Goal: Information Seeking & Learning: Learn about a topic

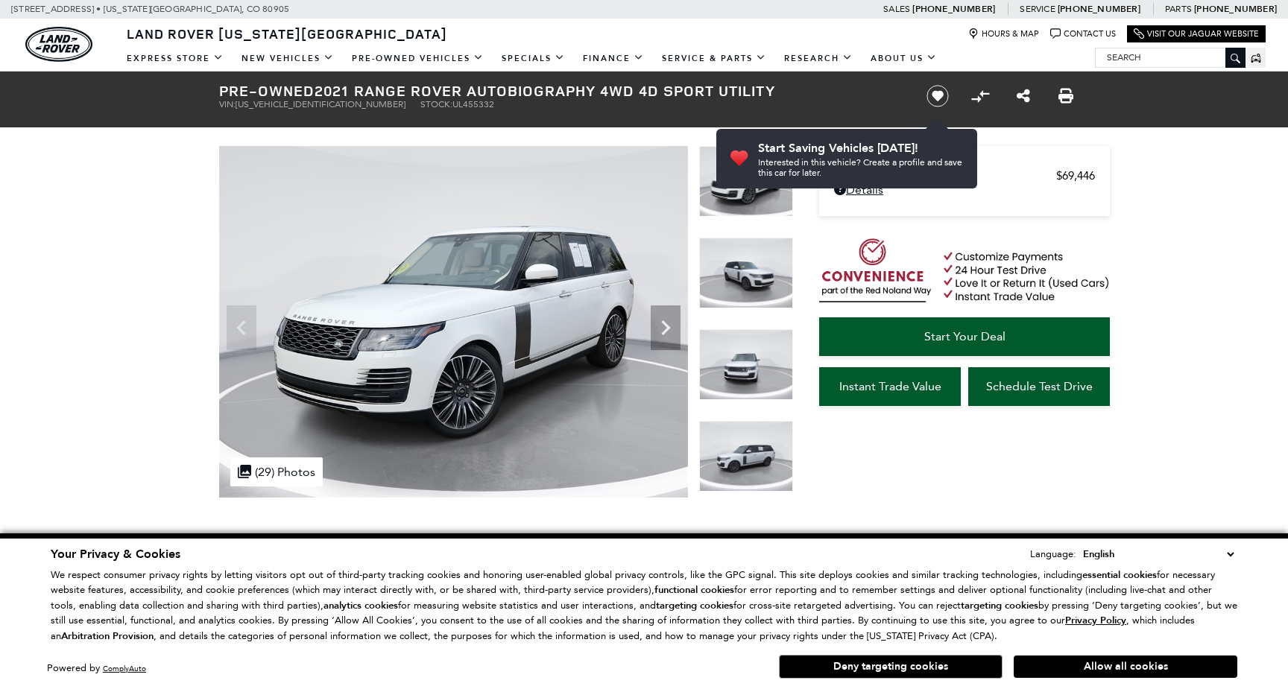
click at [832, 657] on button "Deny targeting cookies" at bounding box center [891, 667] width 224 height 24
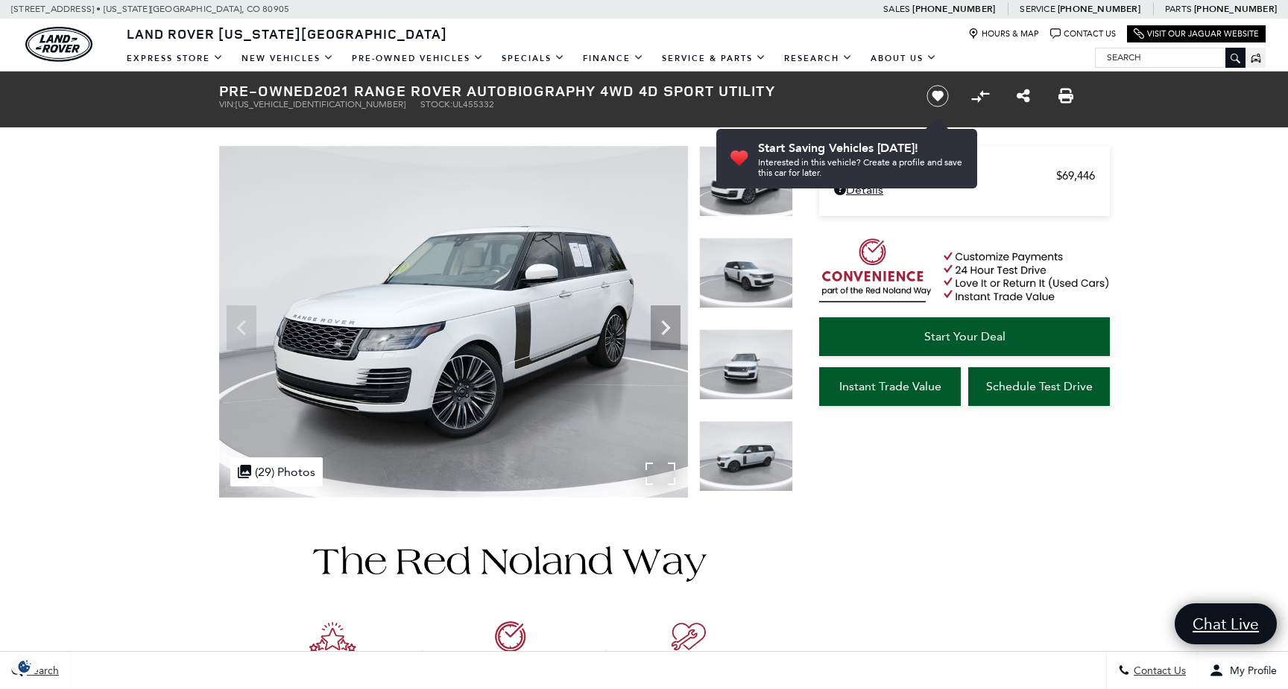
click at [607, 379] on img at bounding box center [453, 322] width 469 height 352
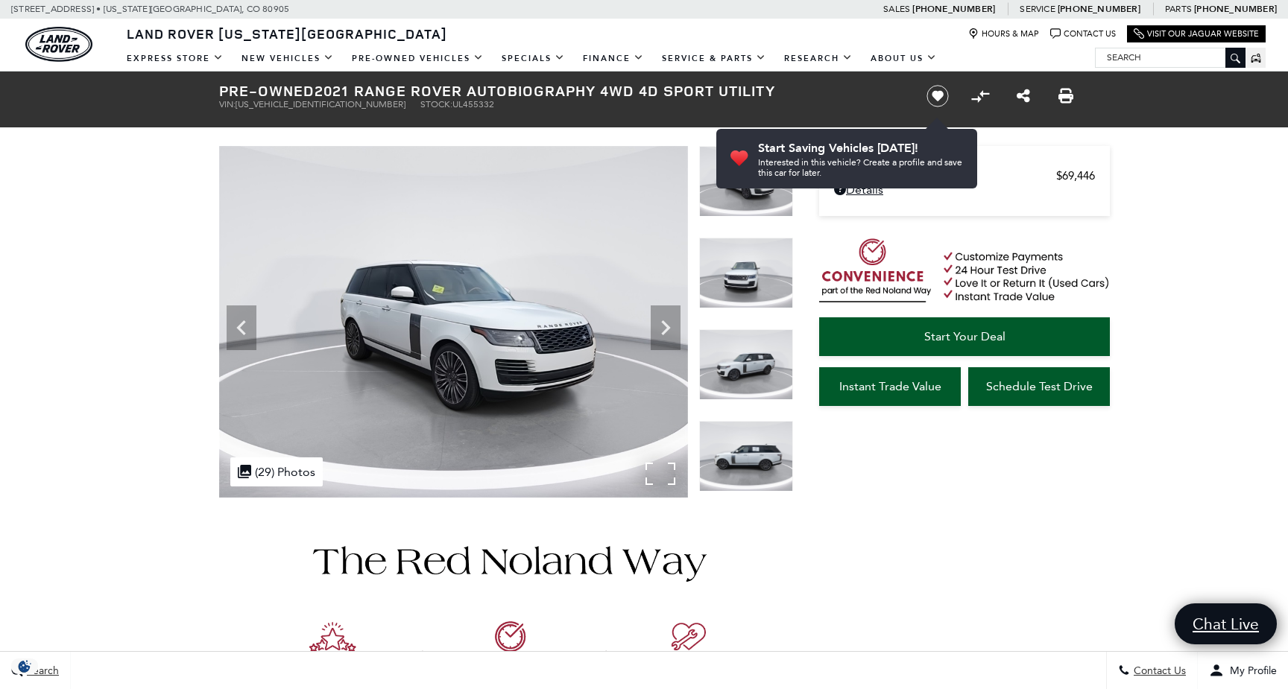
click at [557, 363] on img at bounding box center [453, 322] width 469 height 352
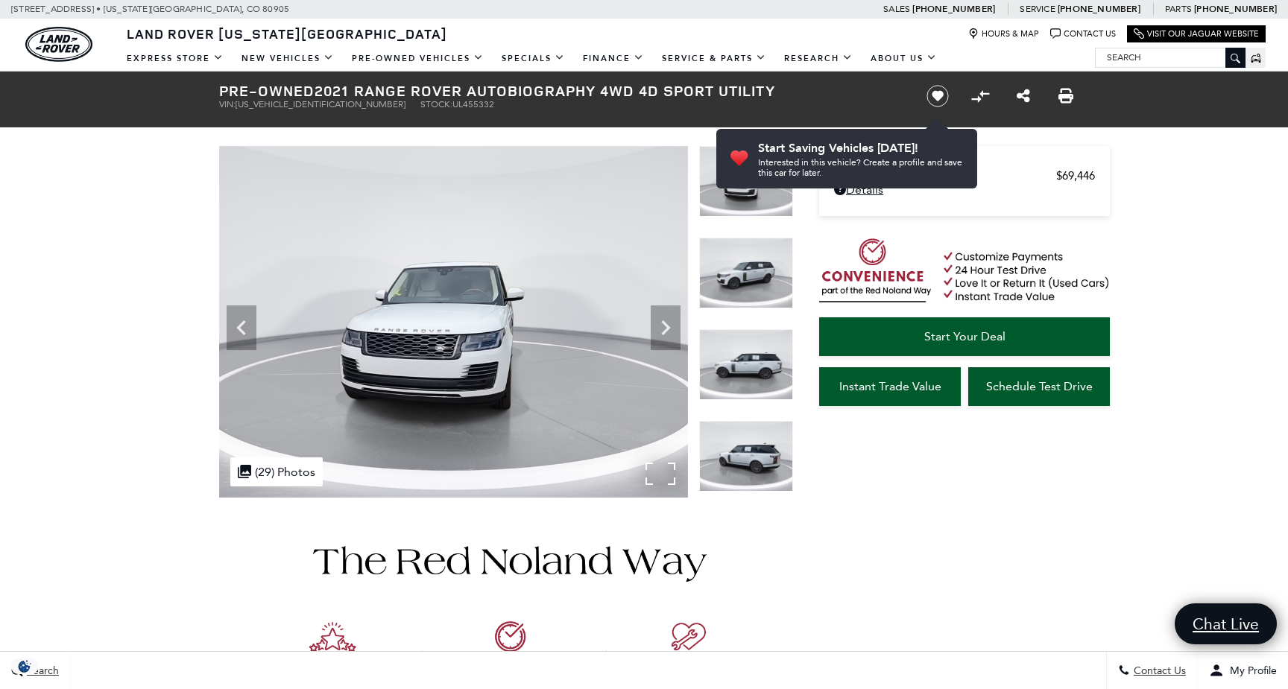
click at [557, 363] on img at bounding box center [453, 322] width 469 height 352
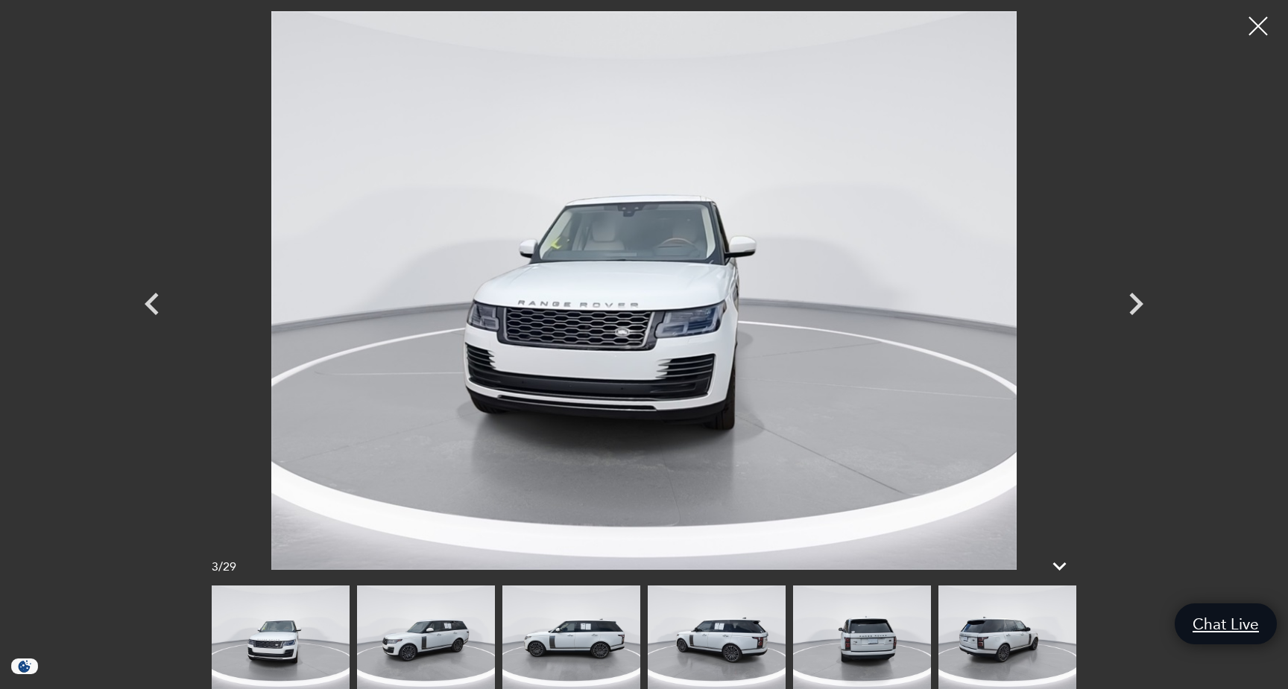
click at [828, 635] on img at bounding box center [862, 638] width 138 height 104
click at [934, 643] on div at bounding box center [644, 638] width 864 height 104
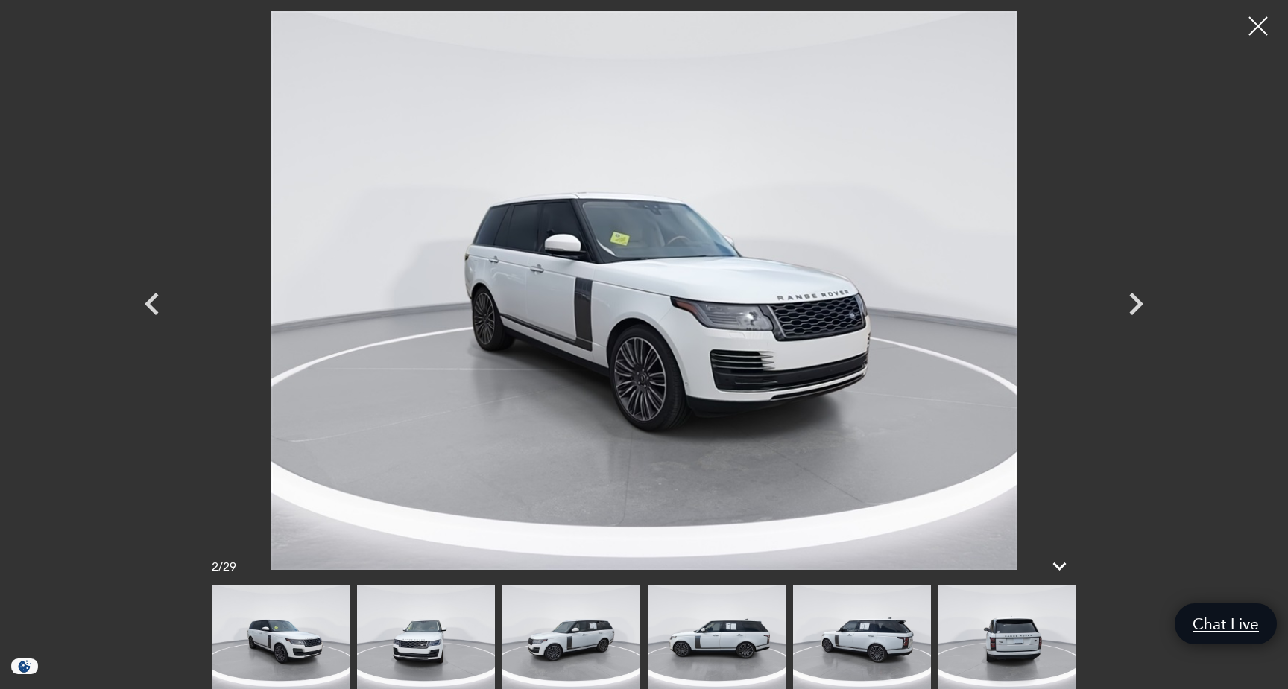
click at [1018, 619] on img at bounding box center [1007, 638] width 138 height 104
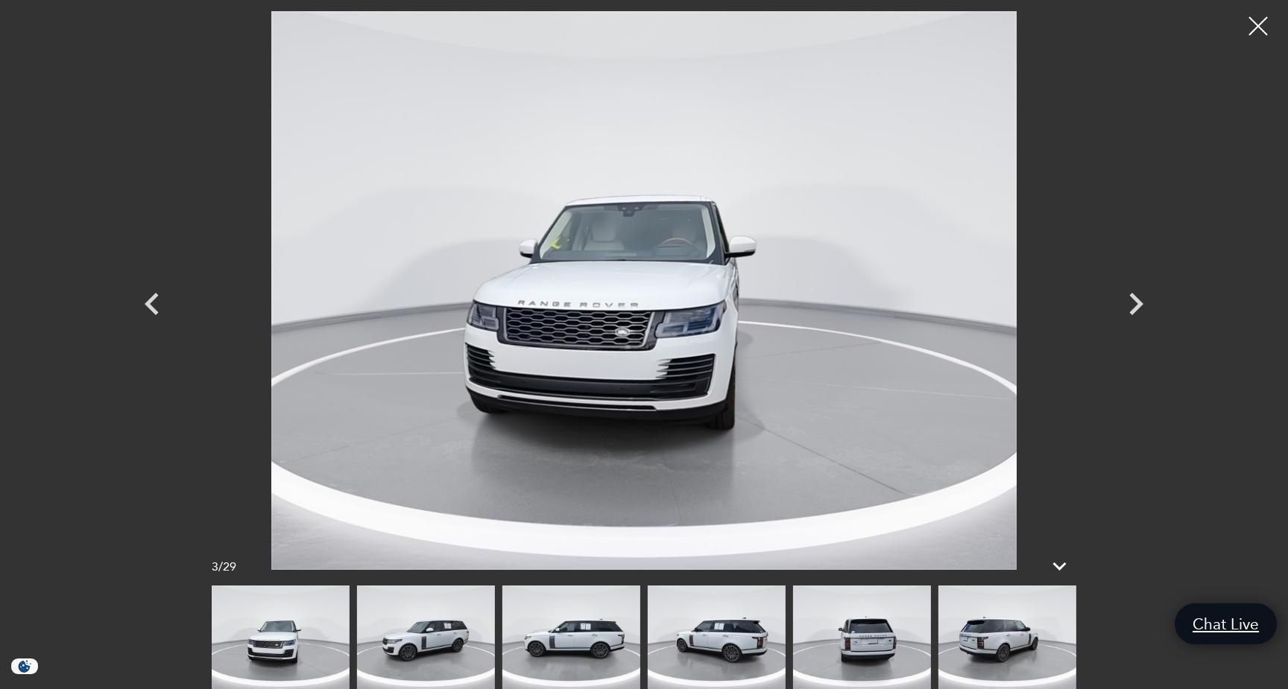
click at [1015, 619] on img at bounding box center [1007, 638] width 138 height 104
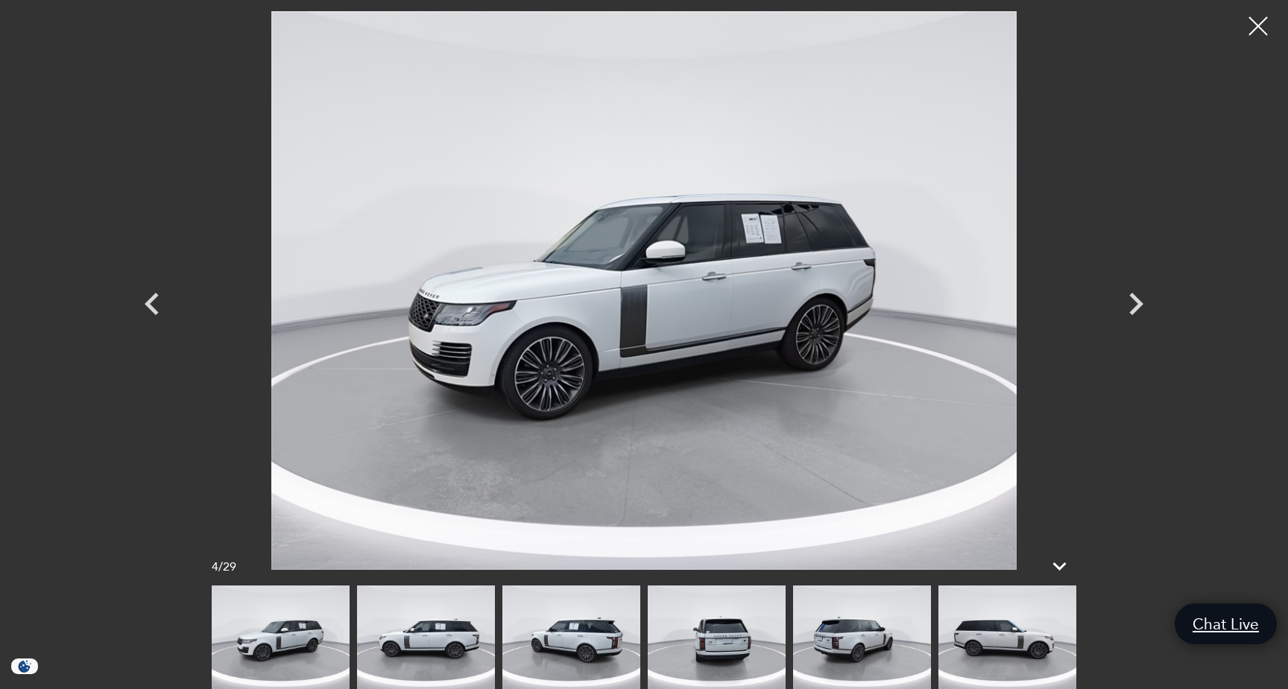
click at [1015, 619] on img at bounding box center [1007, 638] width 138 height 104
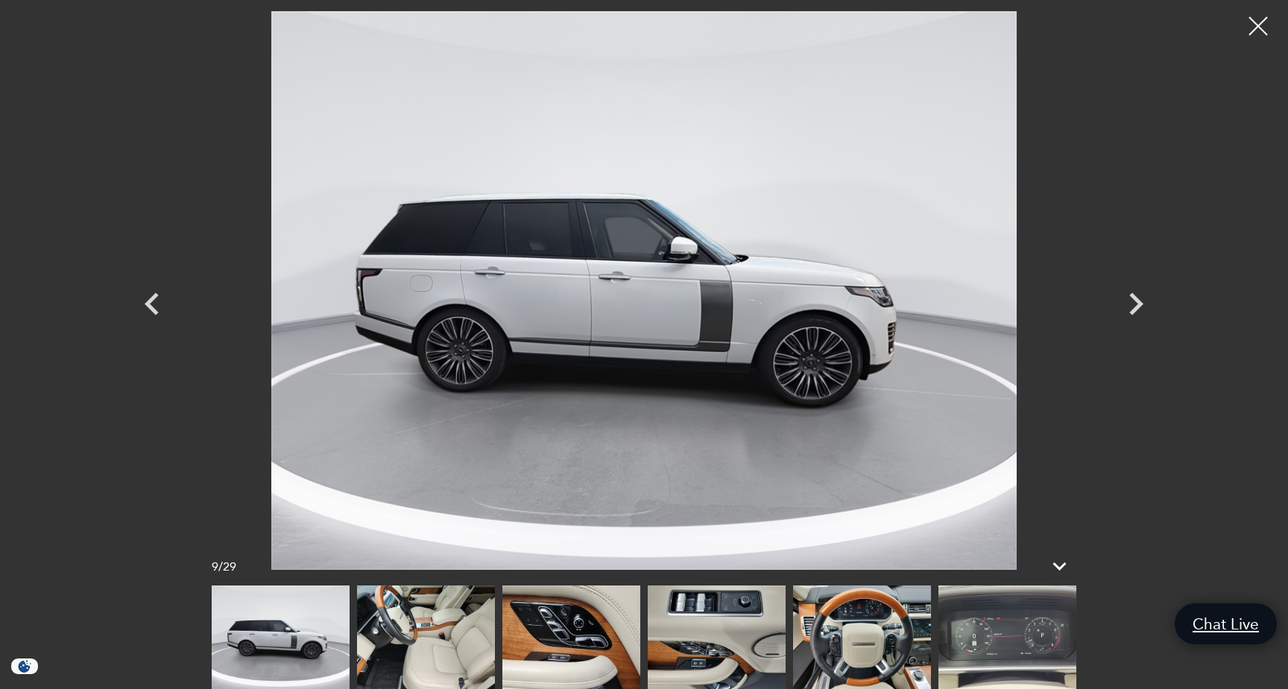
click at [408, 631] on img at bounding box center [426, 638] width 138 height 104
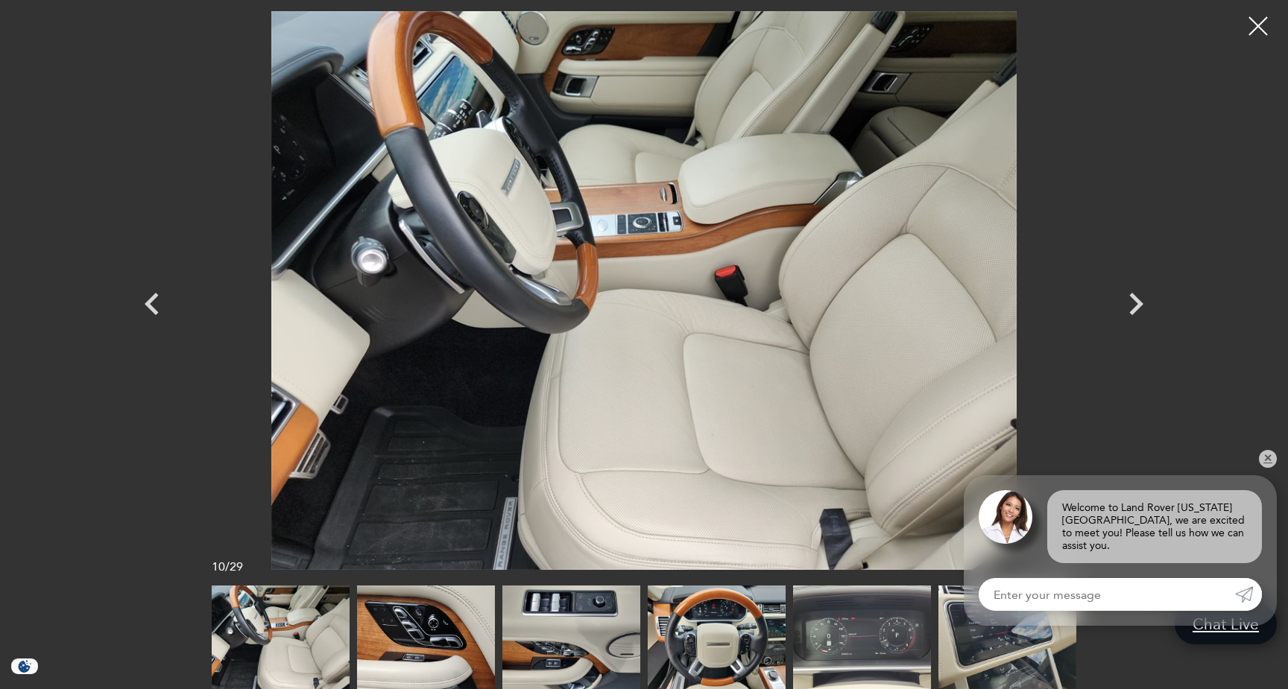
click at [410, 630] on img at bounding box center [426, 638] width 138 height 104
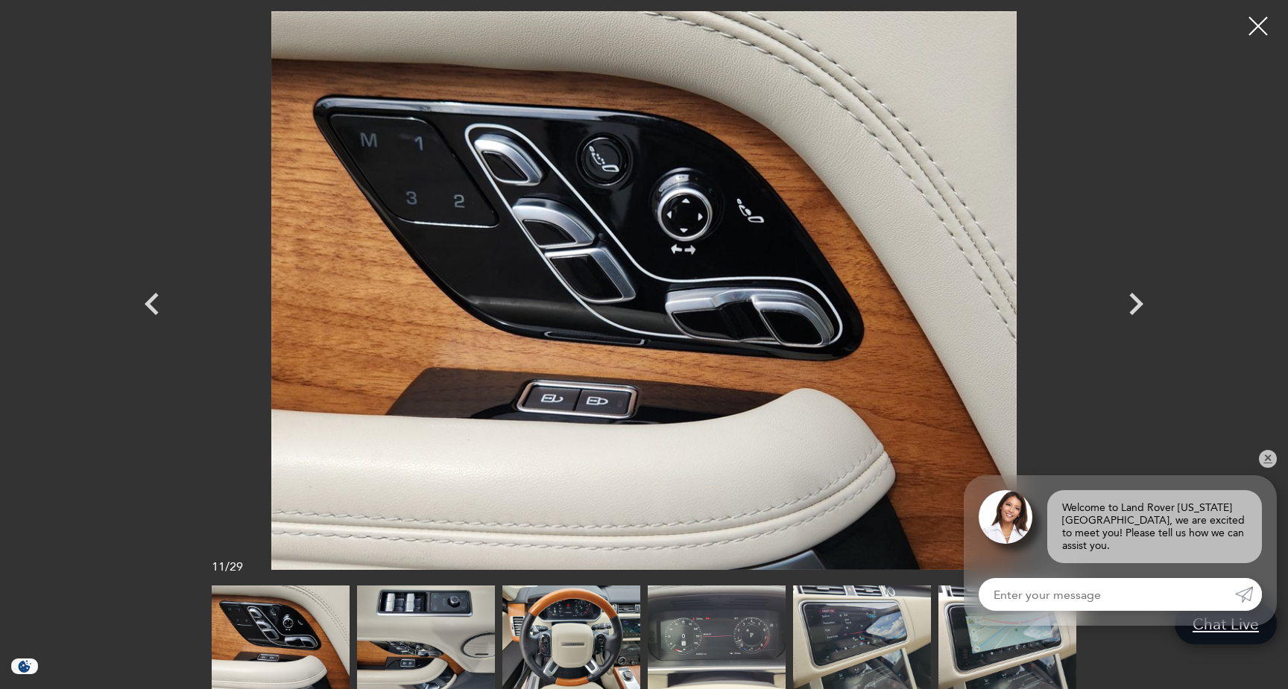
click at [410, 630] on img at bounding box center [426, 638] width 138 height 104
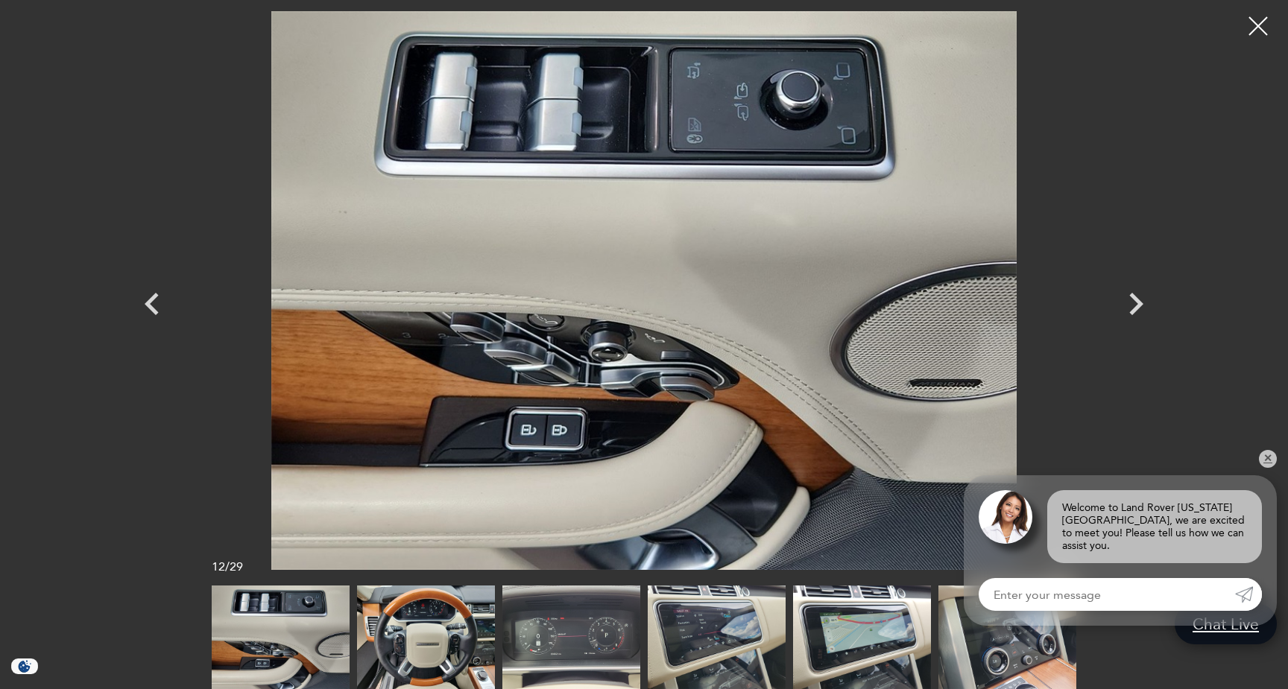
click at [410, 630] on img at bounding box center [426, 638] width 138 height 104
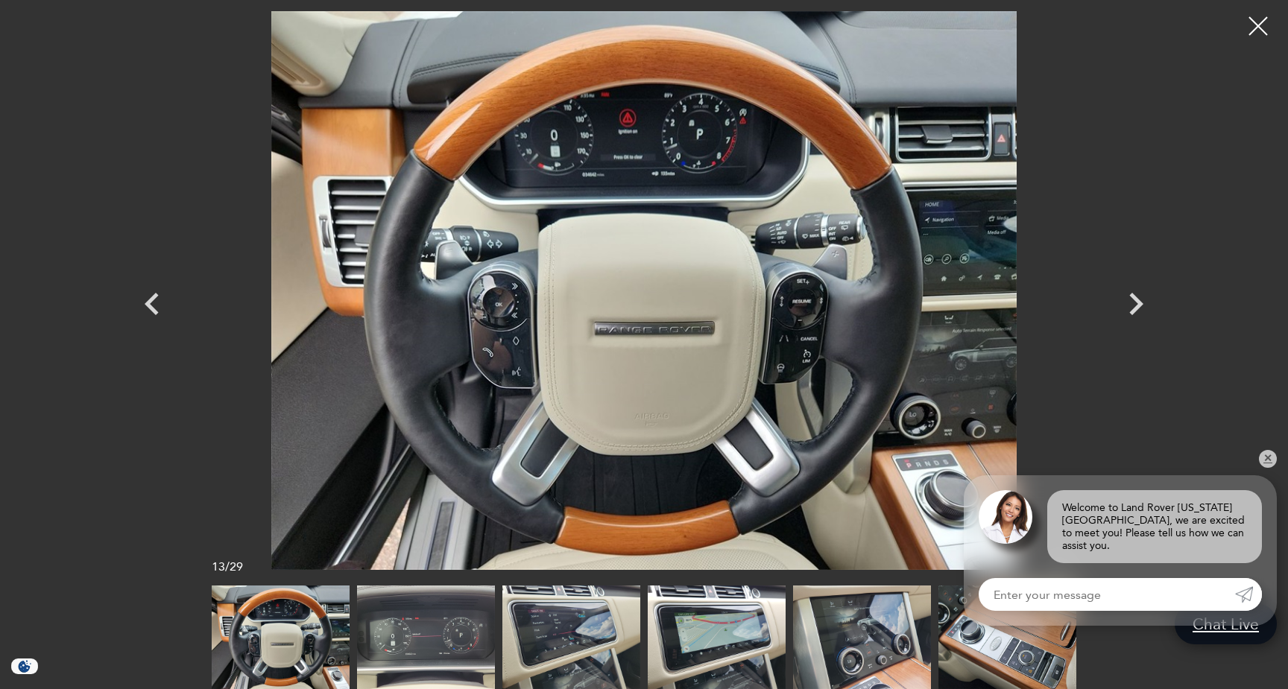
click at [410, 630] on img at bounding box center [426, 638] width 138 height 104
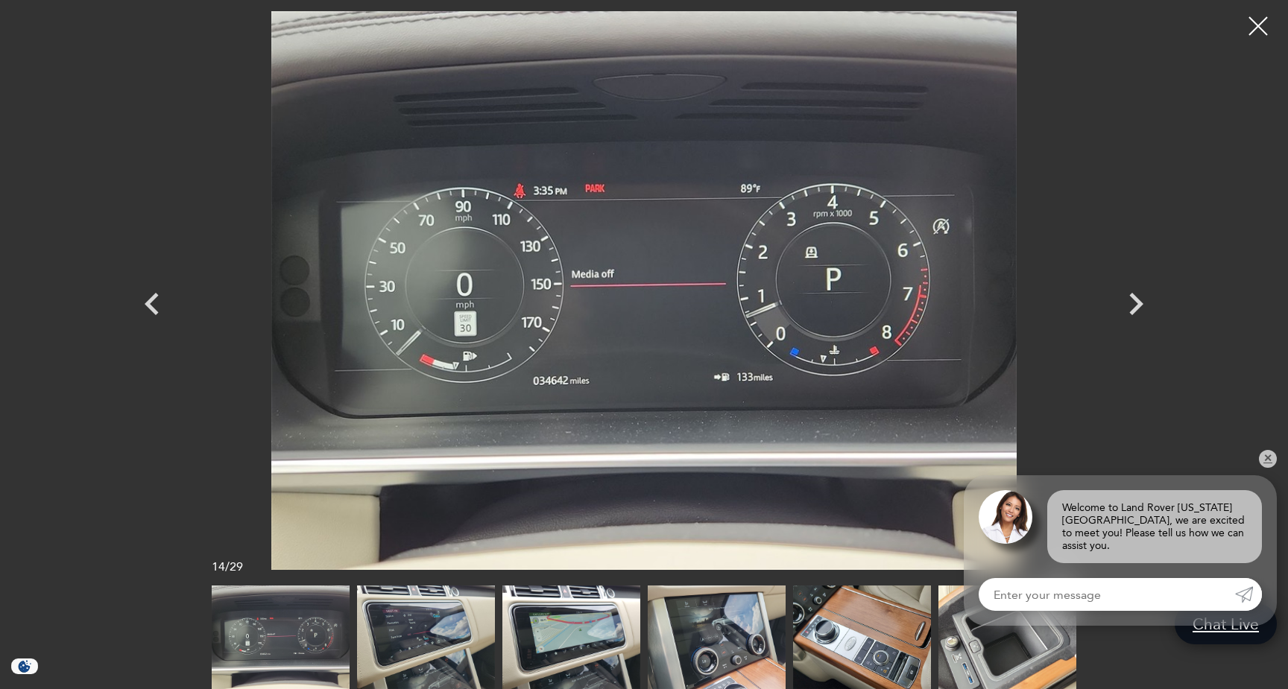
click at [410, 630] on img at bounding box center [426, 638] width 138 height 104
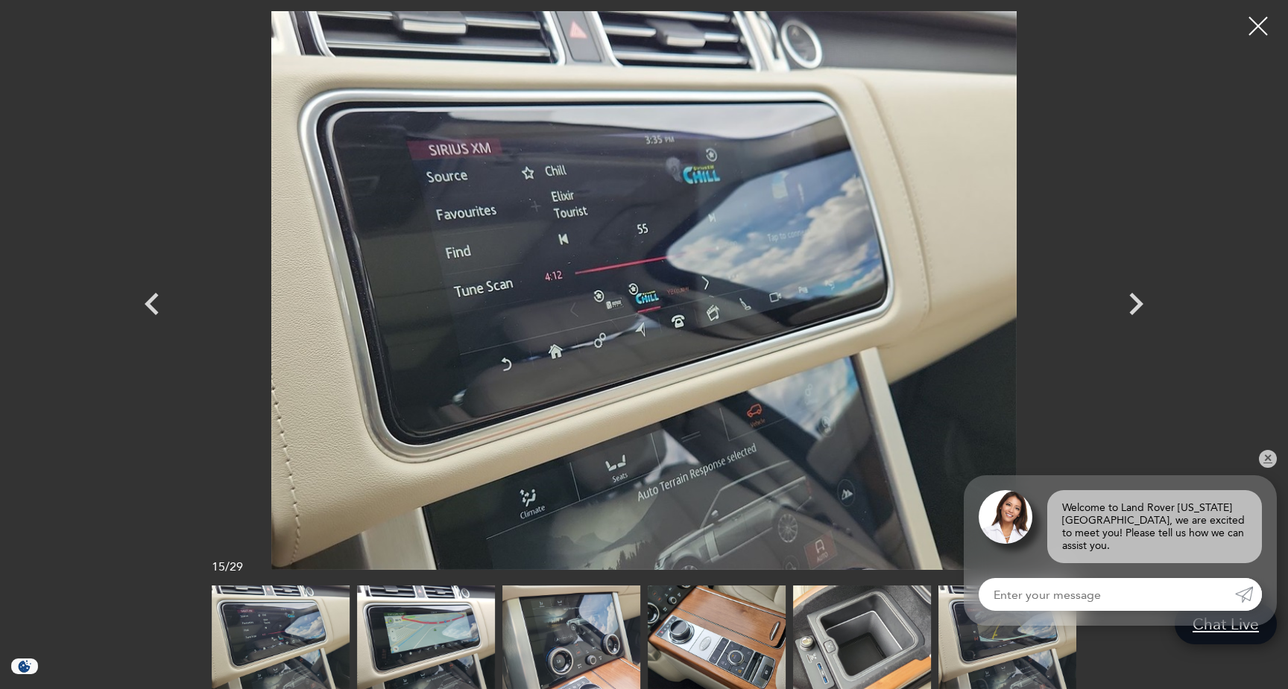
click at [539, 633] on img at bounding box center [571, 638] width 138 height 104
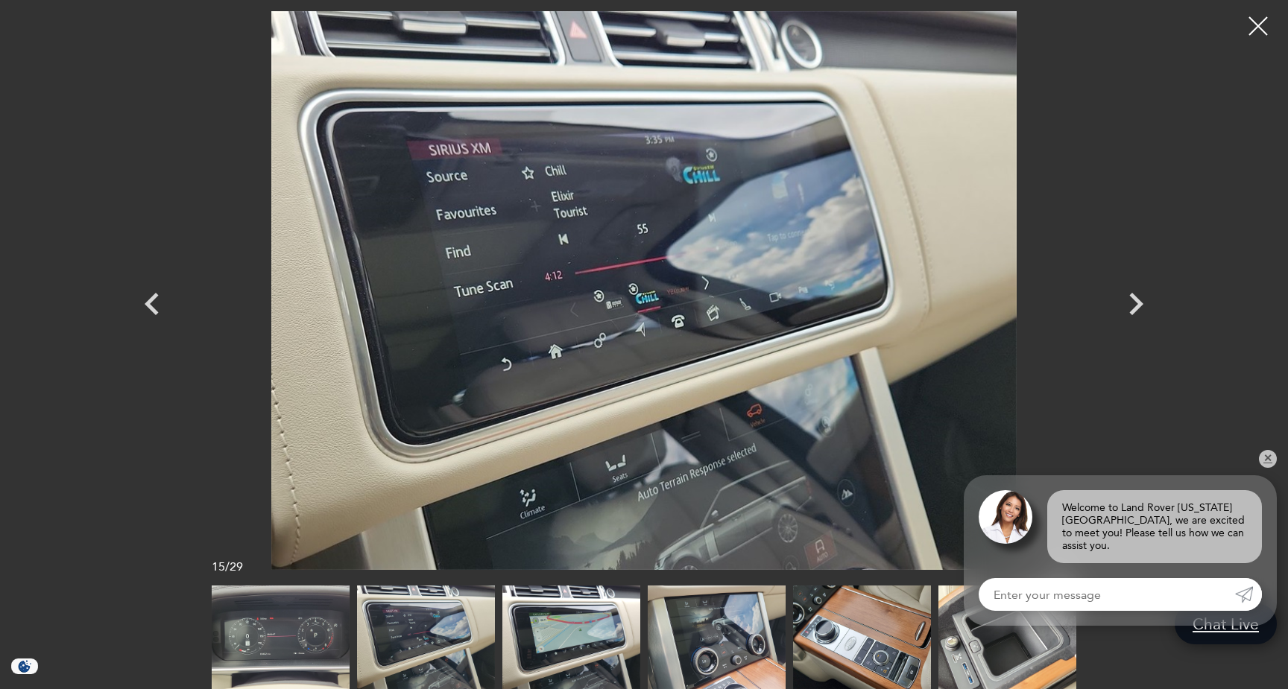
click at [968, 642] on img at bounding box center [1007, 638] width 138 height 104
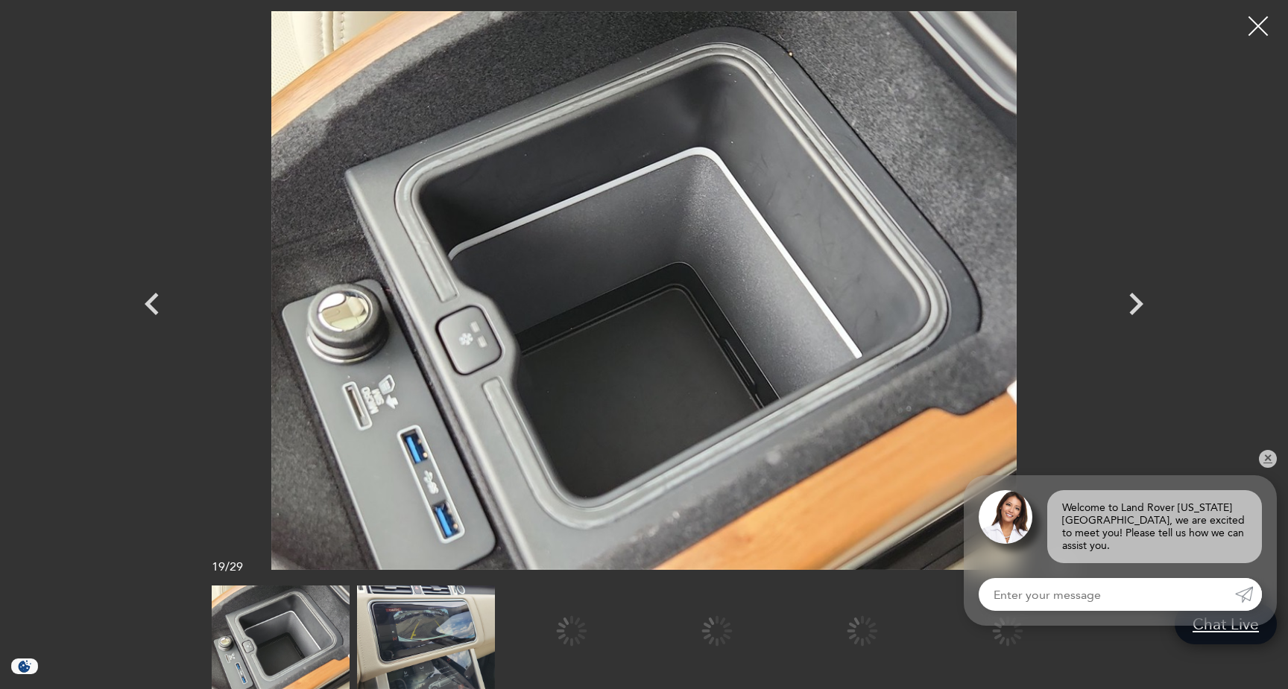
click at [1256, 34] on div at bounding box center [1258, 26] width 39 height 39
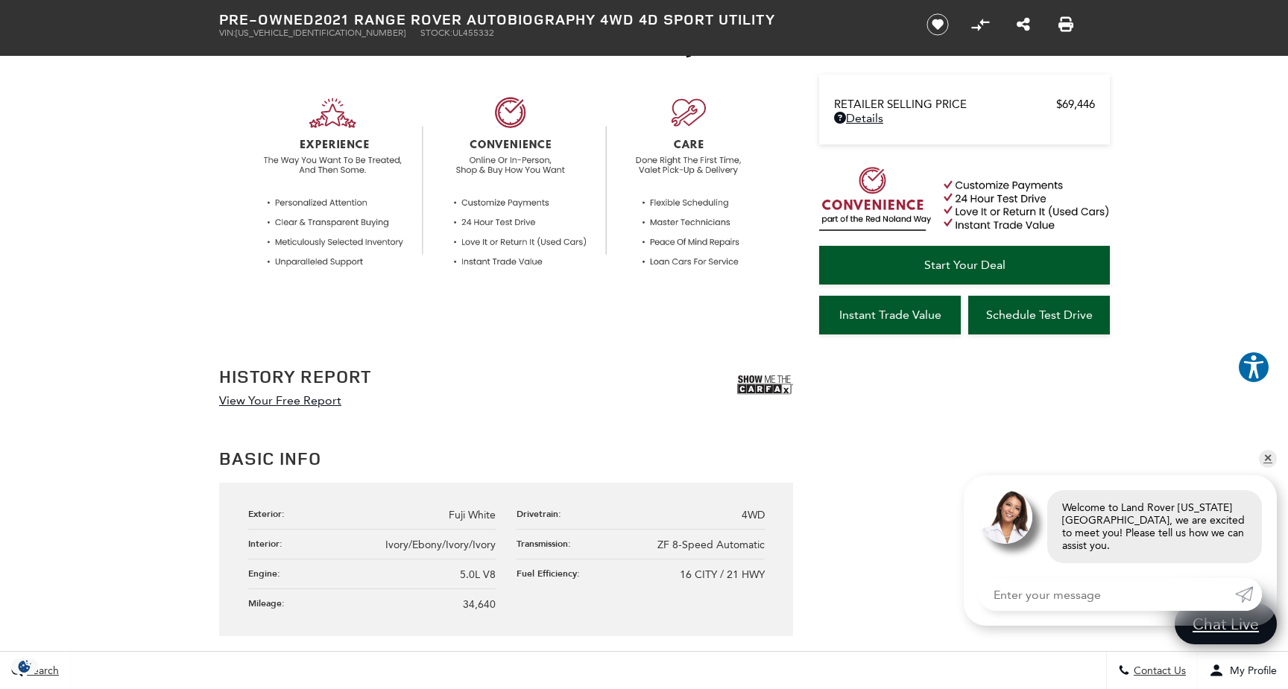
scroll to position [555, 0]
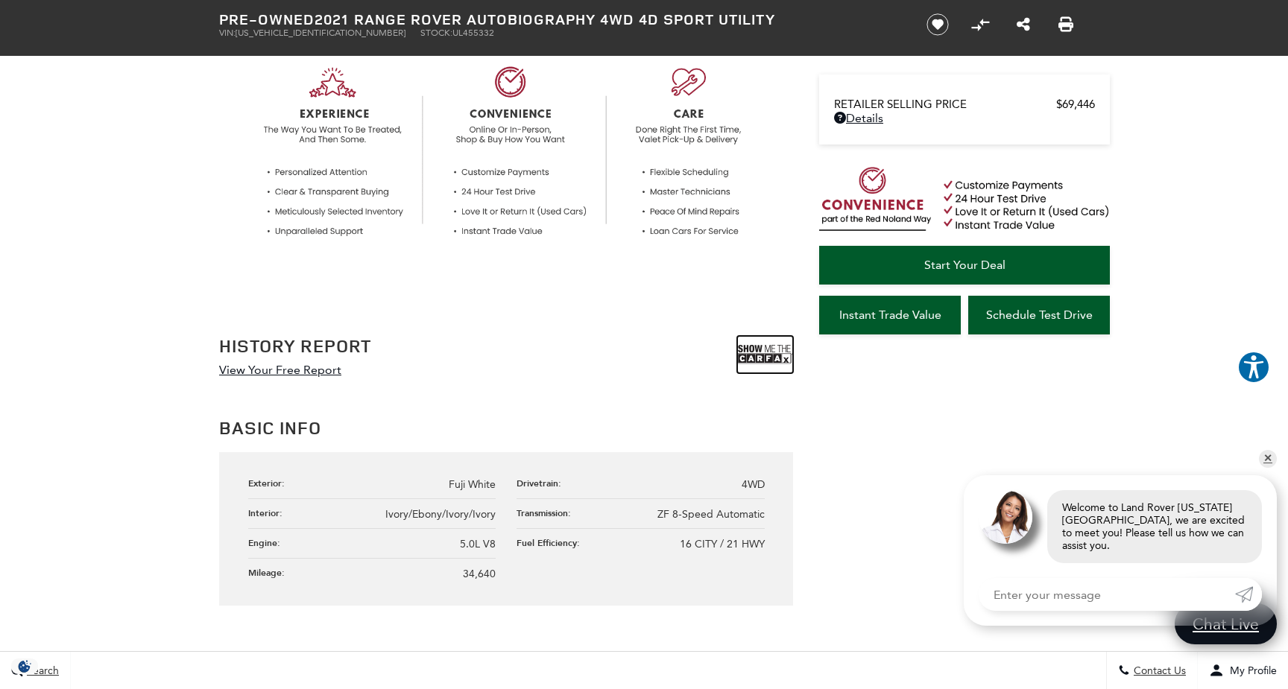
click at [746, 347] on img at bounding box center [765, 354] width 56 height 37
